Goal: Find specific page/section: Find specific page/section

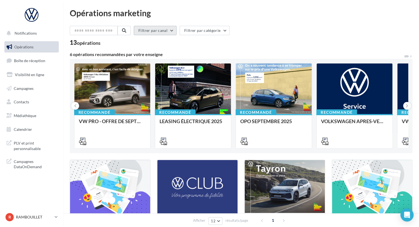
click at [170, 30] on button "Filtrer par canal" at bounding box center [155, 30] width 43 height 9
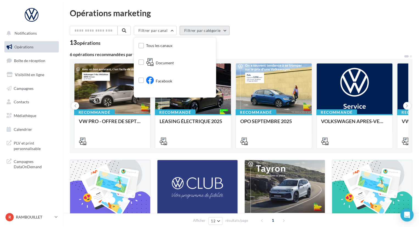
click at [211, 31] on button "Filtrer par catégorie" at bounding box center [204, 30] width 50 height 9
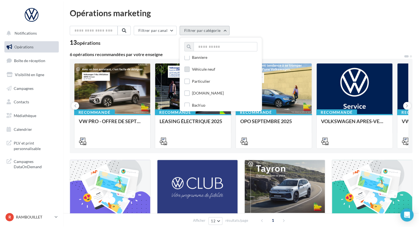
scroll to position [302, 0]
click at [267, 22] on div "Opérations marketing Filtrer par canal Filtrer par catégorie Toutes les catégor…" at bounding box center [241, 184] width 342 height 351
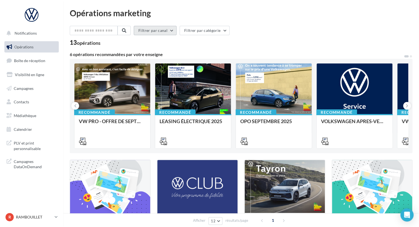
click at [174, 34] on button "Filtrer par canal" at bounding box center [155, 30] width 43 height 9
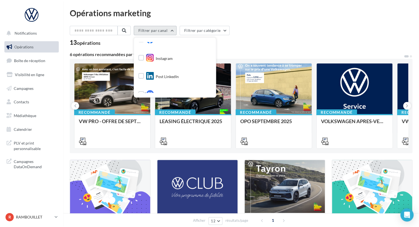
scroll to position [11, 0]
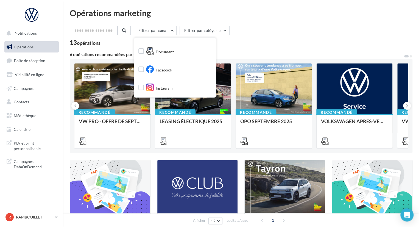
click at [279, 34] on div "Filtrer par canal Tous les canaux Document Facebook Instagram Post LinkedIn Met…" at bounding box center [241, 32] width 342 height 12
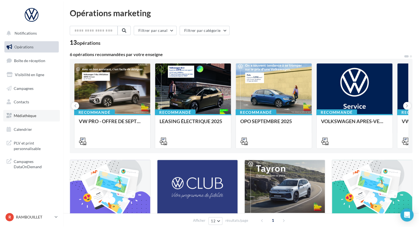
click at [27, 115] on span "Médiathèque" at bounding box center [25, 115] width 22 height 5
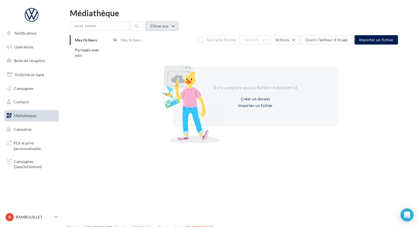
click at [164, 27] on button "Filtrer par" at bounding box center [161, 25] width 32 height 9
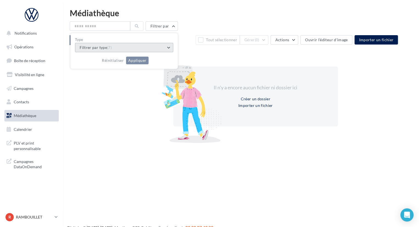
click at [167, 44] on button "Filtrer par type (7)" at bounding box center [124, 47] width 98 height 9
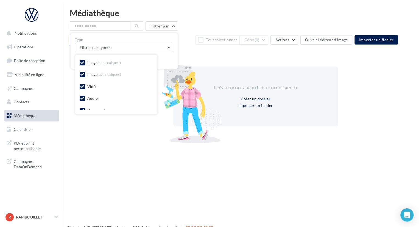
click at [83, 64] on icon at bounding box center [82, 63] width 4 height 4
click at [83, 73] on icon at bounding box center [82, 74] width 4 height 4
click at [81, 87] on icon at bounding box center [82, 86] width 4 height 4
click at [81, 83] on icon at bounding box center [82, 83] width 4 height 4
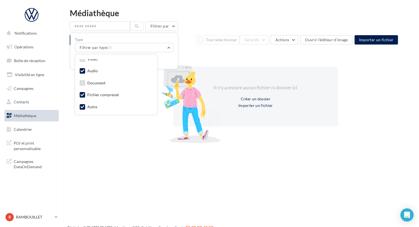
drag, startPoint x: 83, startPoint y: 92, endPoint x: 84, endPoint y: 96, distance: 3.5
click at [83, 93] on label at bounding box center [82, 94] width 5 height 5
click at [82, 109] on icon at bounding box center [82, 107] width 4 height 4
click at [130, 49] on button "Filtrer par type (1)" at bounding box center [124, 47] width 98 height 9
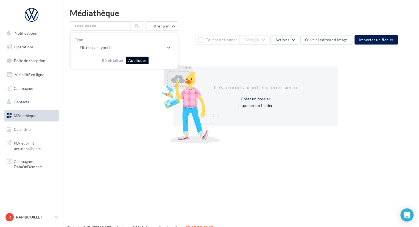
click at [136, 61] on button "Appliquer" at bounding box center [137, 60] width 22 height 8
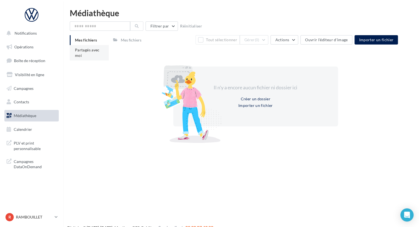
click at [93, 55] on li "Partagés avec moi" at bounding box center [89, 52] width 39 height 15
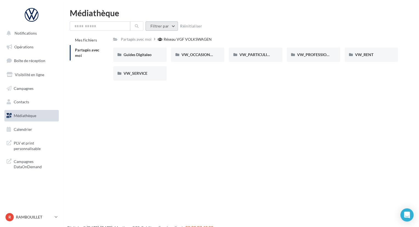
click at [168, 27] on button "Filtrer par" at bounding box center [161, 25] width 32 height 9
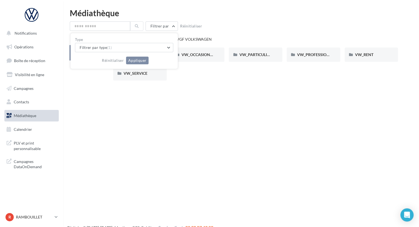
click at [163, 53] on div "Réinitialiser Appliquer" at bounding box center [124, 58] width 98 height 12
click at [163, 48] on button "Filtrer par type (1)" at bounding box center [124, 47] width 98 height 9
click at [233, 113] on div "Notifications Opérations Boîte de réception Visibilité en ligne Campagnes Conta…" at bounding box center [209, 122] width 419 height 227
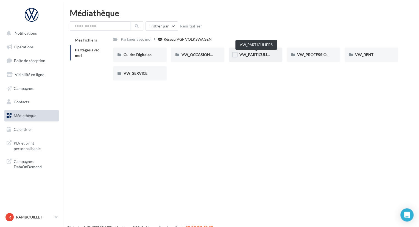
click at [257, 55] on span "VW_PARTICULIERS" at bounding box center [256, 54] width 34 height 5
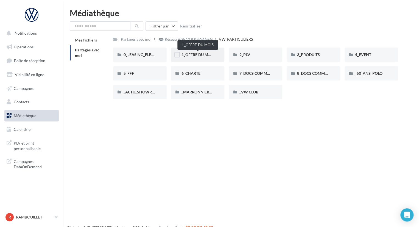
click at [201, 54] on span "1_OFFRE DU MOIS" at bounding box center [197, 54] width 33 height 5
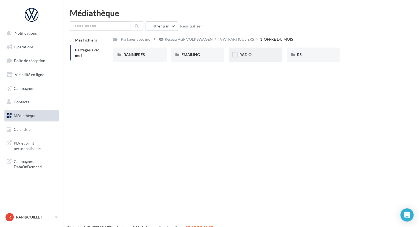
click at [243, 55] on span "RADIO" at bounding box center [245, 54] width 12 height 5
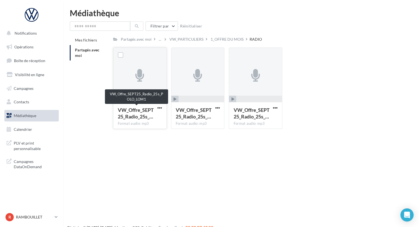
click at [139, 111] on span "VW_Offre_SEPT25_Radio_25s_…" at bounding box center [136, 113] width 36 height 13
click at [119, 99] on span "button" at bounding box center [116, 98] width 7 height 7
click at [53, 217] on link "R RAMBOUILLET vw-mafr-78120" at bounding box center [31, 216] width 54 height 10
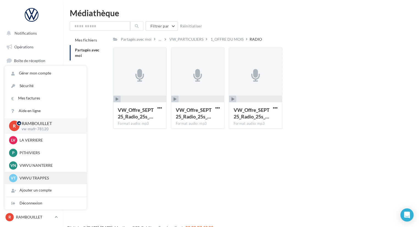
click at [32, 175] on p "VWVU TRAPPES" at bounding box center [49, 177] width 60 height 5
click at [18, 177] on div "VT VWVU TRAPPES vwvu-trap-mfra" at bounding box center [45, 178] width 73 height 8
click at [31, 178] on p "VWVU TRAPPES" at bounding box center [49, 177] width 60 height 5
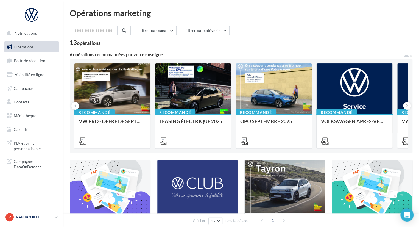
click at [45, 214] on div "R RAMBOUILLET vw-mafr-78120" at bounding box center [28, 217] width 47 height 8
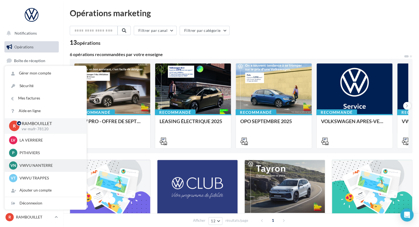
click at [33, 170] on div "VN VWVU NANTERRE vwvu-nant-mfra" at bounding box center [46, 165] width 82 height 13
click at [24, 179] on p "VWVU TRAPPES" at bounding box center [49, 177] width 60 height 5
